Goal: Navigation & Orientation: Find specific page/section

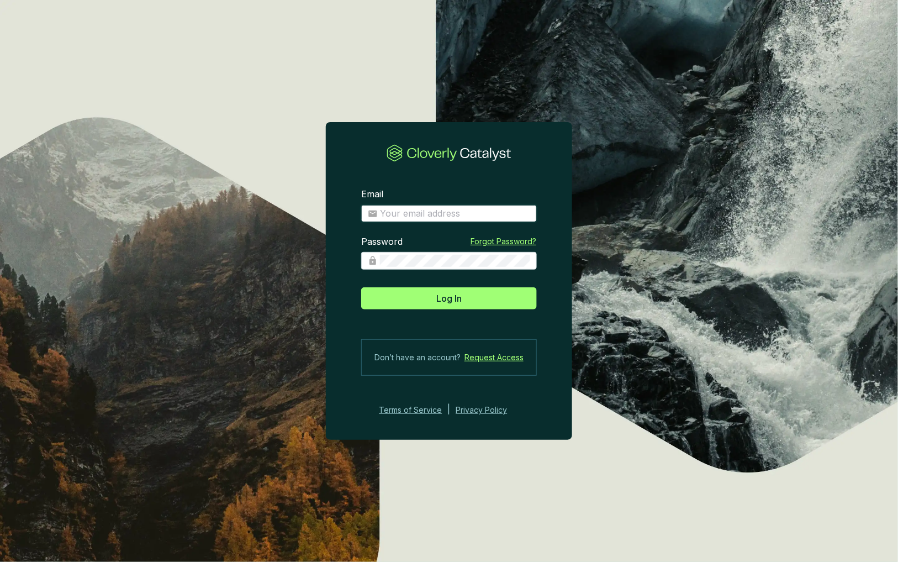
click at [420, 211] on input "Email" at bounding box center [455, 214] width 150 height 12
type input "[PERSON_NAME][EMAIL_ADDRESS][DOMAIN_NAME]"
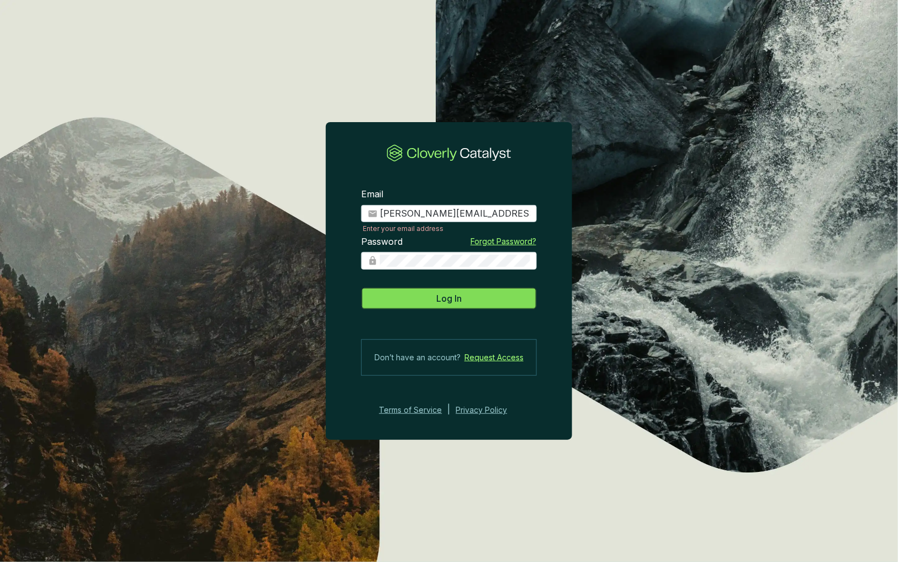
click at [458, 301] on span "Log In" at bounding box center [448, 298] width 25 height 13
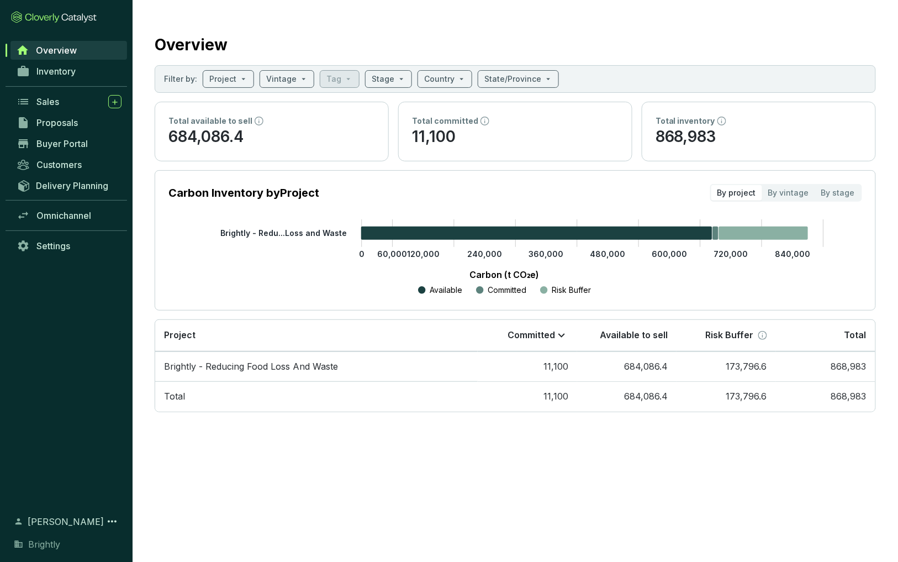
click at [216, 194] on p "Carbon Inventory by Project" at bounding box center [244, 192] width 151 height 15
click at [57, 143] on span "Buyer Portal" at bounding box center [61, 143] width 51 height 11
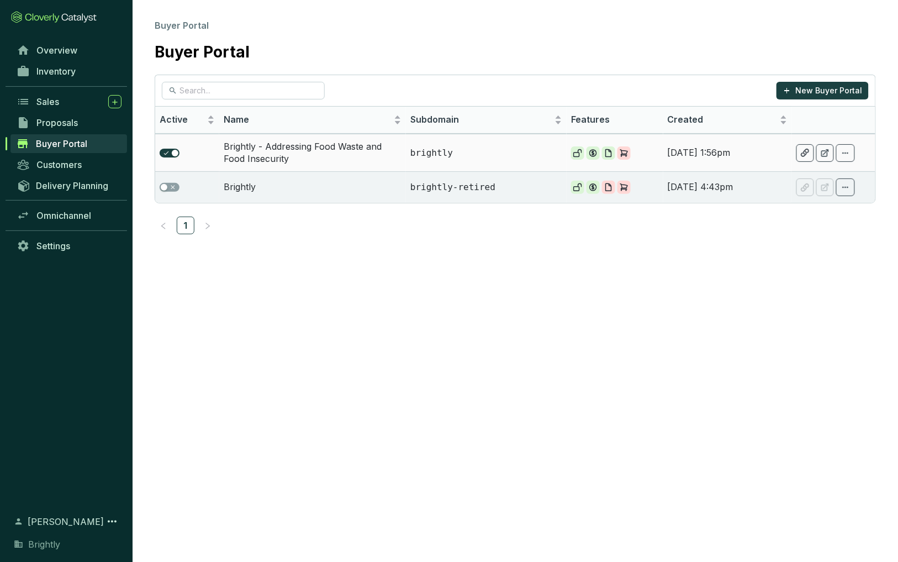
click at [333, 156] on td "Brightly - Addressing Food Waste and Food Insecurity" at bounding box center [312, 153] width 187 height 38
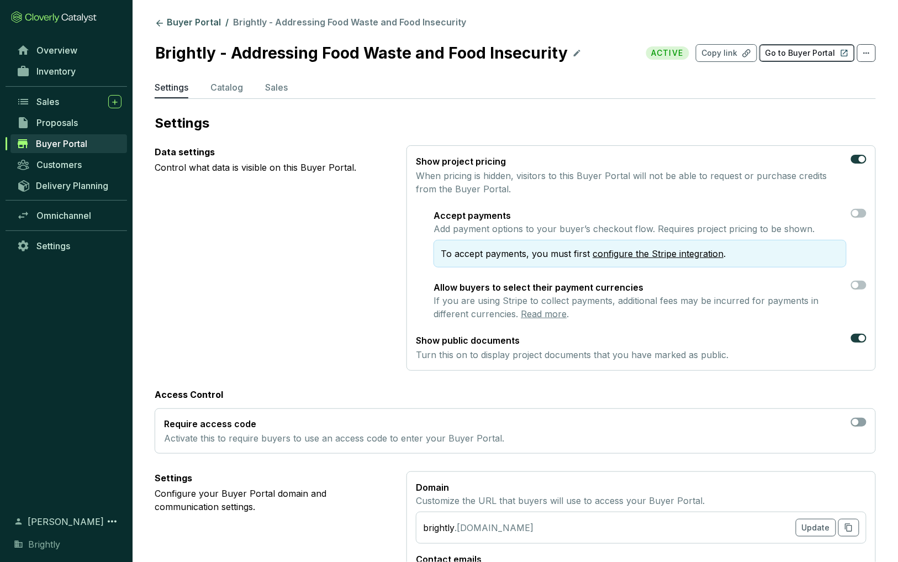
click at [788, 57] on p "Go to Buyer Portal" at bounding box center [801, 53] width 70 height 11
